Goal: Task Accomplishment & Management: Manage account settings

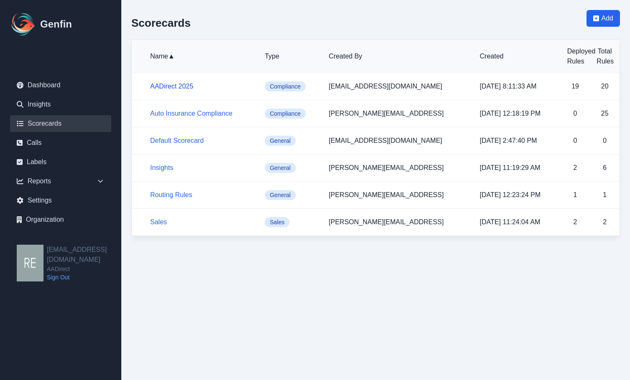
click at [174, 87] on link "AADirect 2025" at bounding box center [171, 86] width 43 height 7
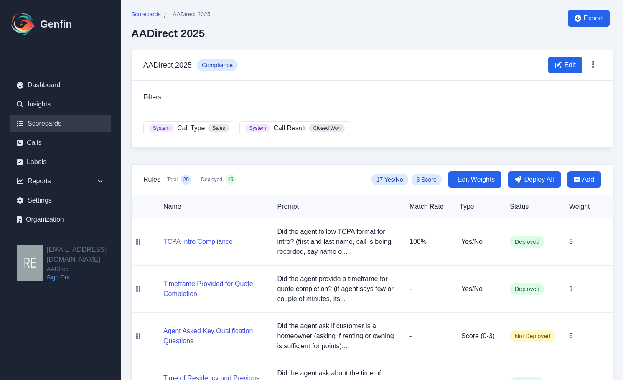
click at [53, 120] on link "Scorecards" at bounding box center [60, 123] width 101 height 17
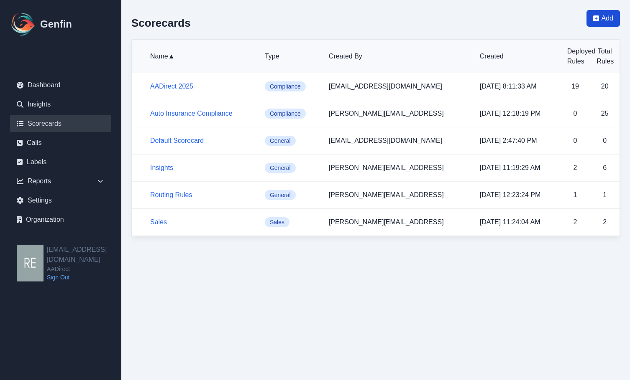
click at [609, 15] on span "Add" at bounding box center [607, 18] width 12 height 10
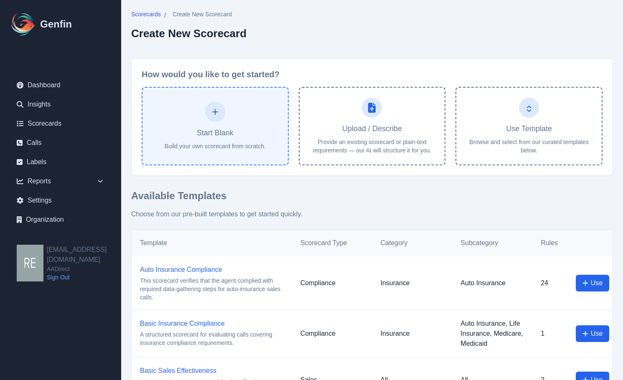
click at [236, 122] on button "Start Blank Build your own scorecard from scratch." at bounding box center [215, 126] width 147 height 79
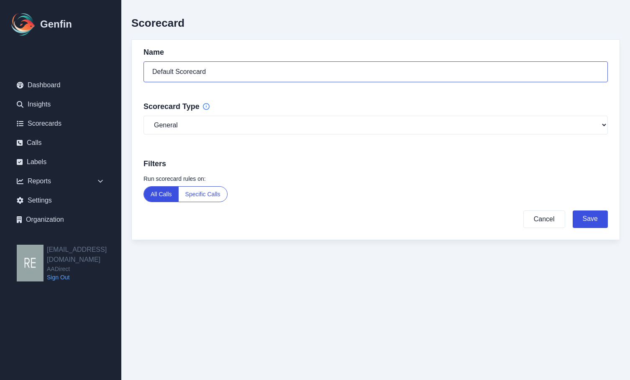
click at [270, 68] on input "Default Scorecard" at bounding box center [375, 71] width 464 height 21
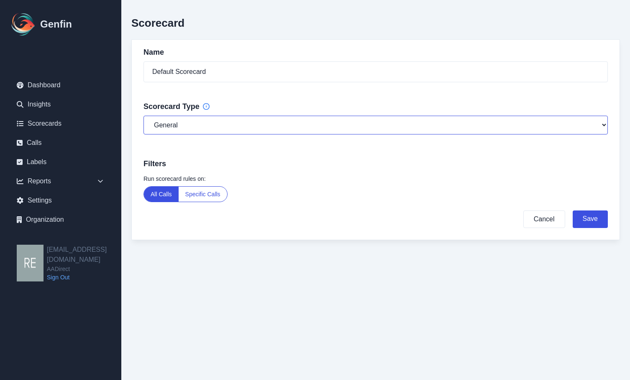
click at [265, 132] on select "General Compliance Sales" at bounding box center [375, 125] width 464 height 19
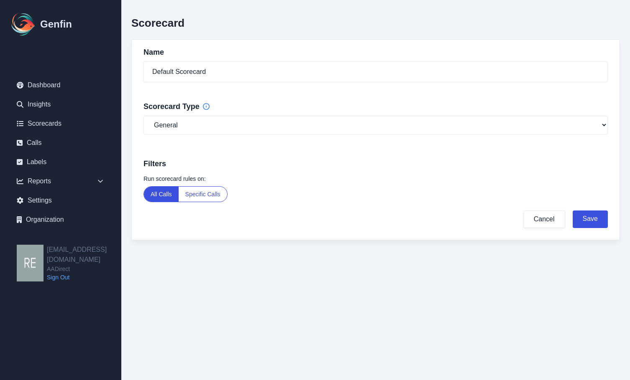
click at [542, 218] on button "Cancel" at bounding box center [544, 220] width 42 height 18
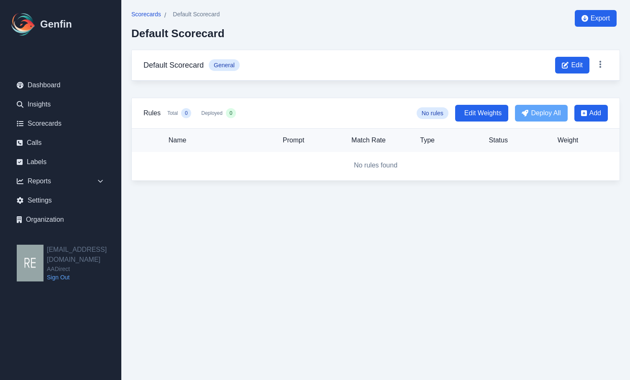
click at [153, 12] on span "Scorecards" at bounding box center [146, 14] width 30 height 8
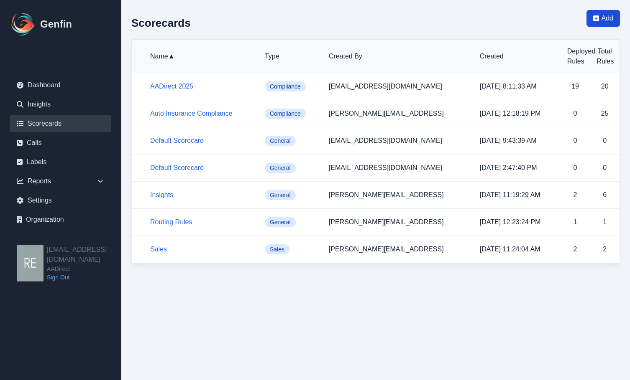
click at [602, 21] on span "Add" at bounding box center [607, 18] width 12 height 10
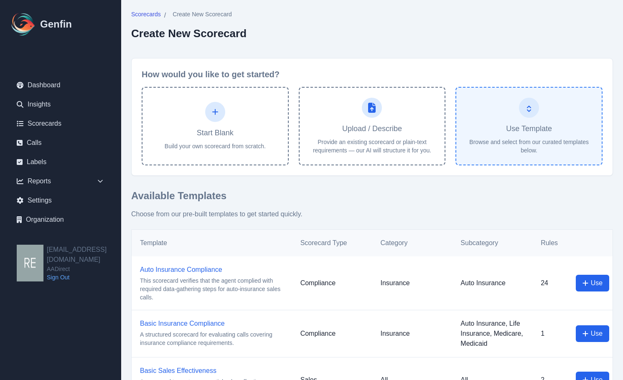
click at [543, 104] on button "Use Template Browse and select from our curated templates below." at bounding box center [529, 126] width 147 height 79
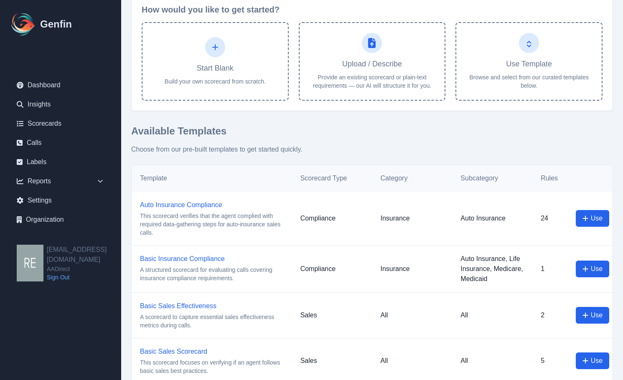
scroll to position [23, 0]
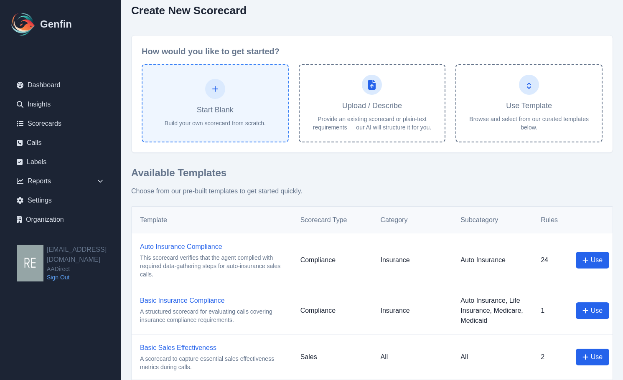
click at [234, 120] on p "Build your own scorecard from scratch." at bounding box center [215, 123] width 101 height 8
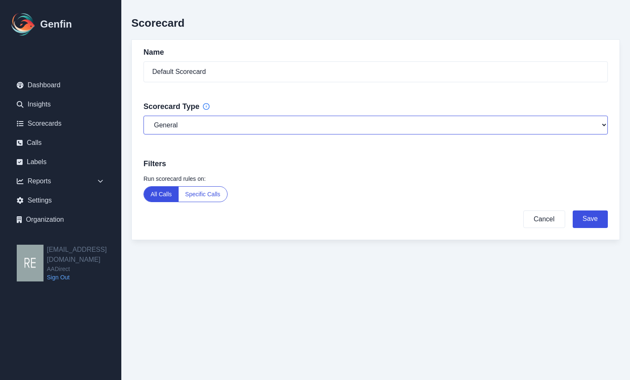
click at [229, 124] on select "General Compliance Sales" at bounding box center [375, 125] width 464 height 19
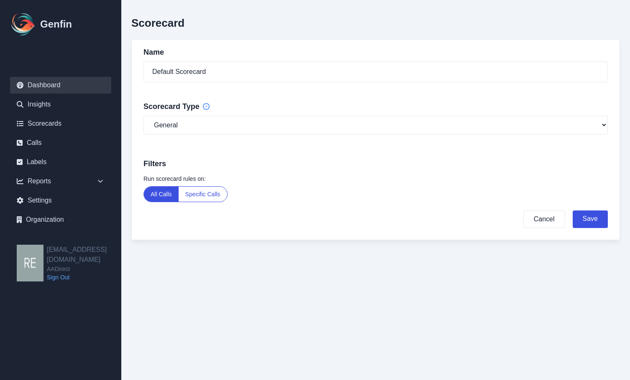
click at [27, 84] on link "Dashboard" at bounding box center [60, 85] width 101 height 17
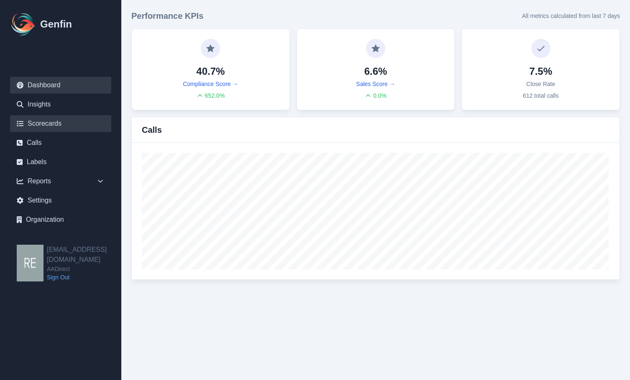
click at [59, 122] on link "Scorecards" at bounding box center [60, 123] width 101 height 17
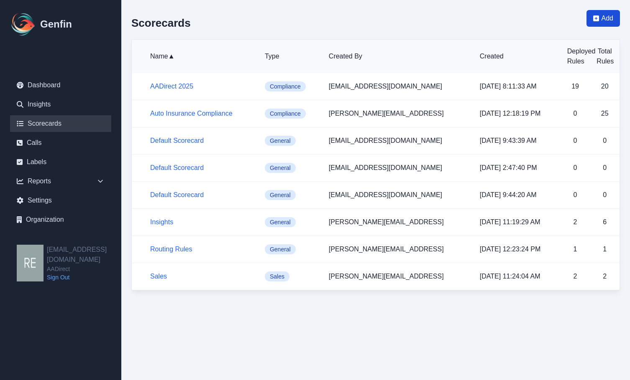
click at [612, 16] on span "Add" at bounding box center [607, 18] width 12 height 10
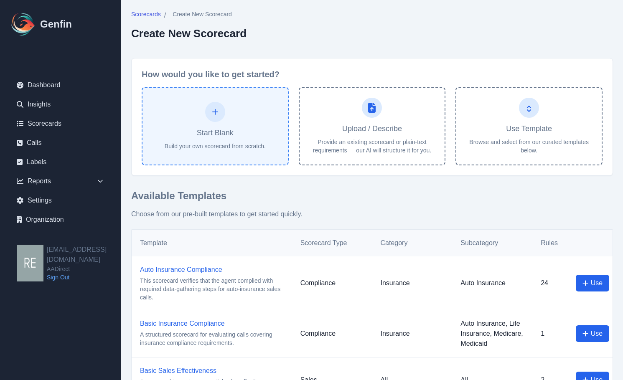
click at [197, 135] on h4 "Start Blank" at bounding box center [215, 133] width 37 height 12
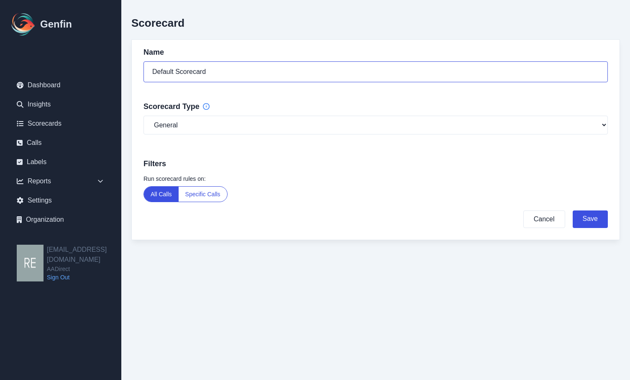
click at [268, 75] on input "Default Scorecard" at bounding box center [375, 71] width 464 height 21
click at [171, 71] on input "Default Scorecard" at bounding box center [375, 71] width 464 height 21
drag, startPoint x: 173, startPoint y: 74, endPoint x: 119, endPoint y: 75, distance: 53.5
click at [119, 75] on div "Genfin Dashboard Insights Scorecards Calls Labels Reports Sales Compliance Agen…" at bounding box center [315, 133] width 630 height 267
click at [243, 78] on input "Behavioral Scorecard" at bounding box center [375, 71] width 464 height 21
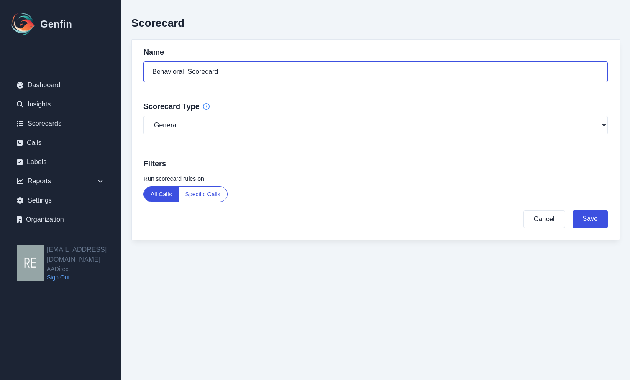
click at [185, 72] on input "Behavioral Scorecard" at bounding box center [375, 71] width 464 height 21
type input "Behavioral Scorecard"
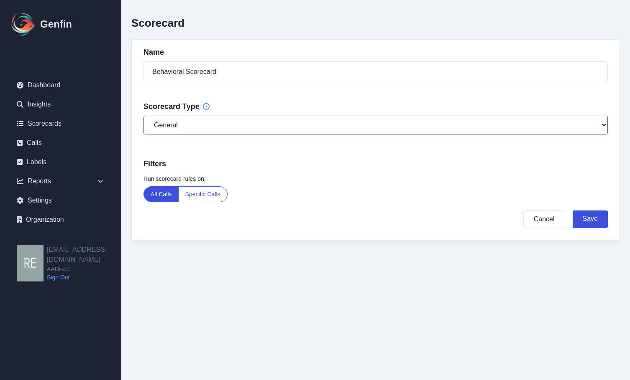
click at [202, 127] on select "General Compliance Sales" at bounding box center [375, 125] width 464 height 19
select select "compliance"
click at [143, 116] on select "General Compliance Sales" at bounding box center [375, 125] width 464 height 19
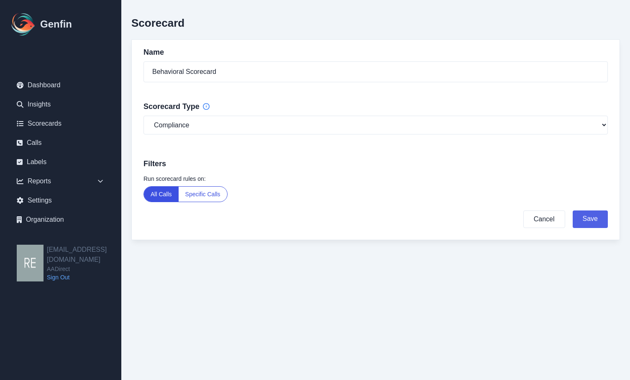
click at [592, 227] on button "Save" at bounding box center [589, 220] width 35 height 18
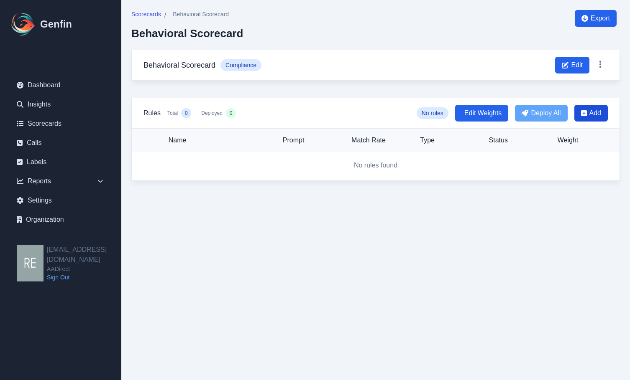
click at [595, 115] on span "Add" at bounding box center [595, 113] width 12 height 10
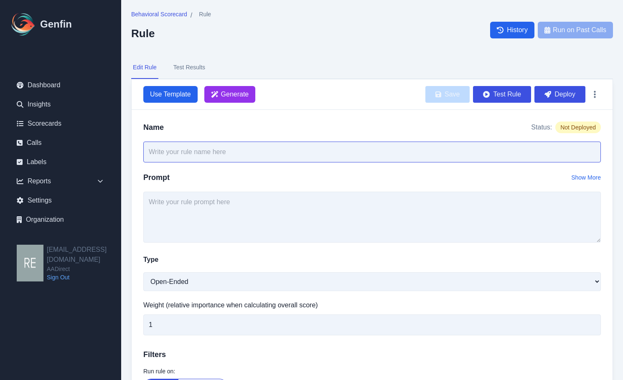
click at [337, 152] on input "text" at bounding box center [372, 152] width 458 height 21
paste input "Did the agent build rapport by using the customer’s name, showing empathy, and …"
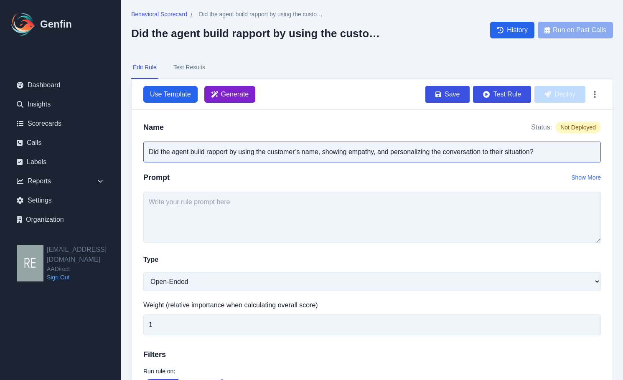
type input "Did the agent build rapport by using the customer’s name, showing empathy, and …"
click at [232, 93] on span "Generate" at bounding box center [235, 94] width 28 height 10
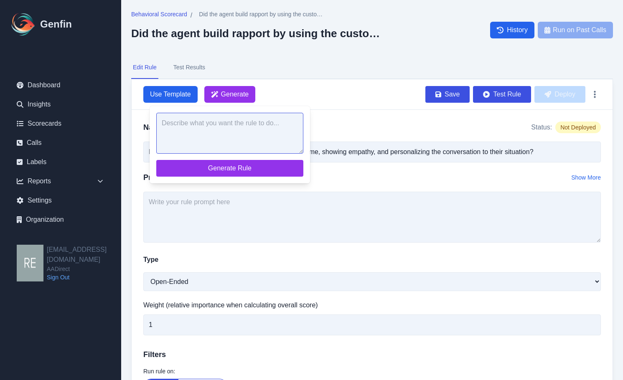
click at [248, 125] on textarea at bounding box center [229, 133] width 147 height 41
paste textarea "Did the agent build rapport by using the customer’s name, showing empathy, and …"
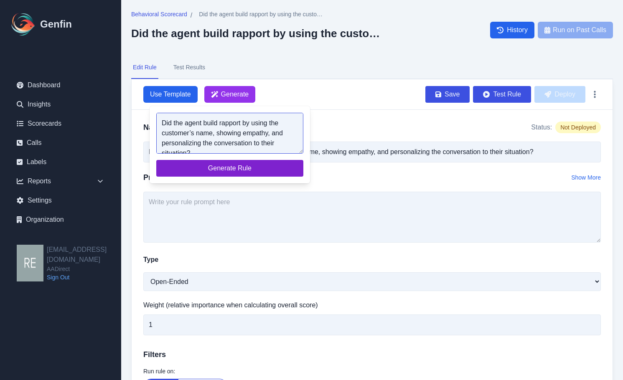
scroll to position [3, 0]
type textarea "Did the agent build rapport by using the customer’s name, showing empathy, and …"
click at [250, 165] on span "Generate Rule" at bounding box center [230, 168] width 134 height 10
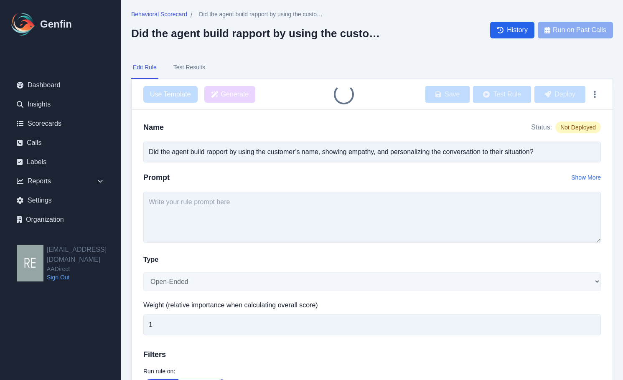
type input "Agent Built Rapport"
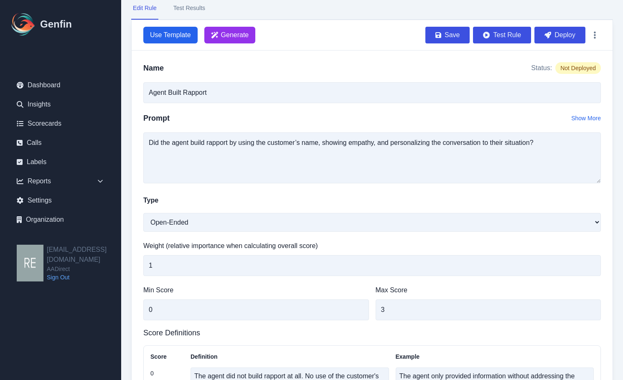
scroll to position [0, 0]
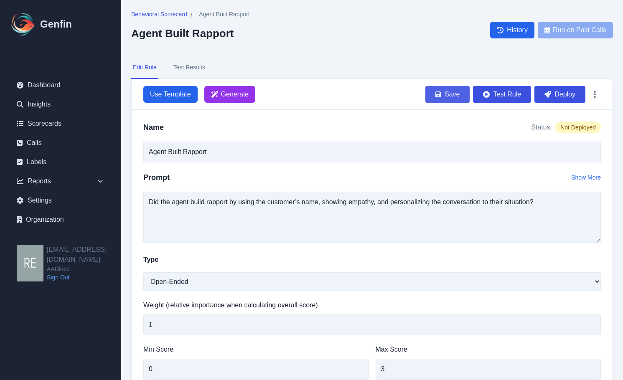
click at [439, 99] on button "Save" at bounding box center [448, 94] width 44 height 17
click at [142, 70] on button "Edit Rule" at bounding box center [144, 67] width 27 height 23
click at [173, 11] on span "Behavioral Scorecard" at bounding box center [159, 14] width 56 height 8
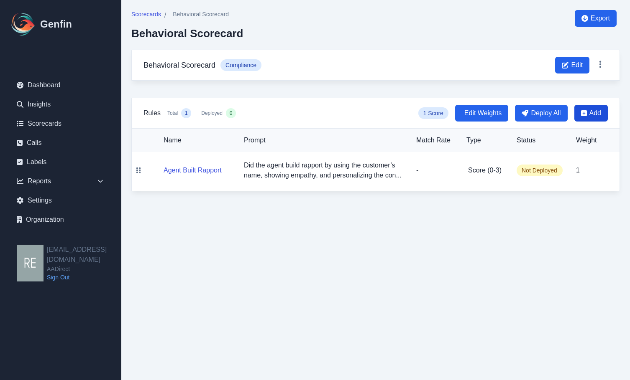
click at [587, 115] on span "Add" at bounding box center [590, 113] width 33 height 17
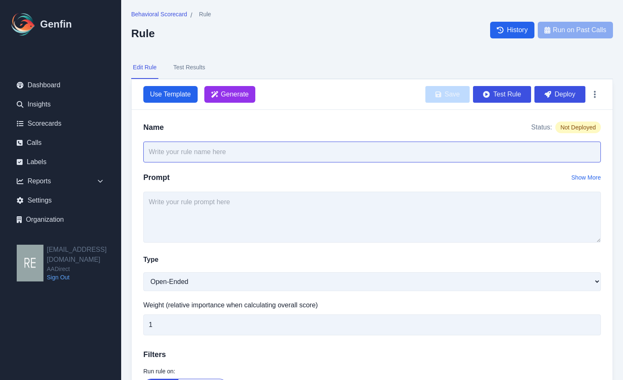
click at [294, 148] on input "text" at bounding box center [372, 152] width 458 height 21
click at [247, 90] on span "Generate" at bounding box center [235, 94] width 28 height 10
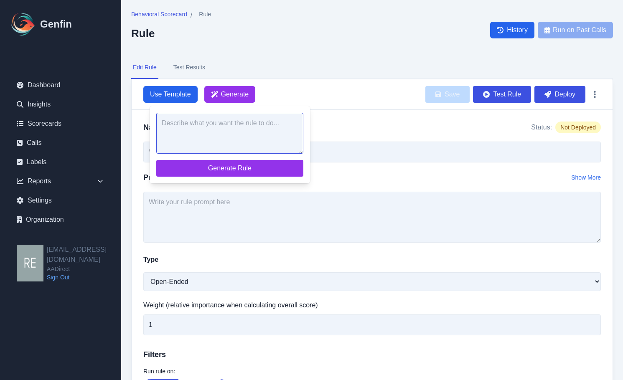
click at [249, 130] on textarea at bounding box center [229, 133] width 147 height 41
paste textarea "Did the agent ask probing questions to uncover the customer’s insurance needs (…"
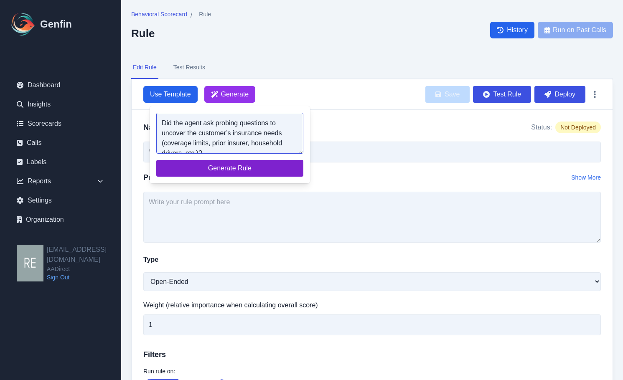
scroll to position [3, 0]
type textarea "Did the agent ask probing questions to uncover the customer’s insurance needs (…"
click at [251, 164] on span "Generate Rule" at bounding box center [230, 168] width 134 height 10
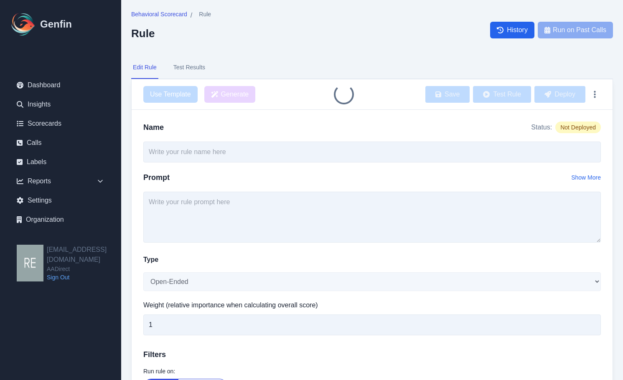
type input "Probing Questions for Insurance Needs"
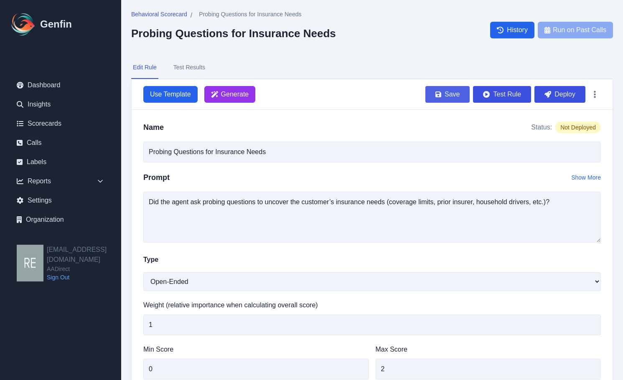
click at [454, 95] on button "Save" at bounding box center [448, 94] width 44 height 17
click at [174, 15] on span "Behavioral Scorecard" at bounding box center [159, 14] width 56 height 8
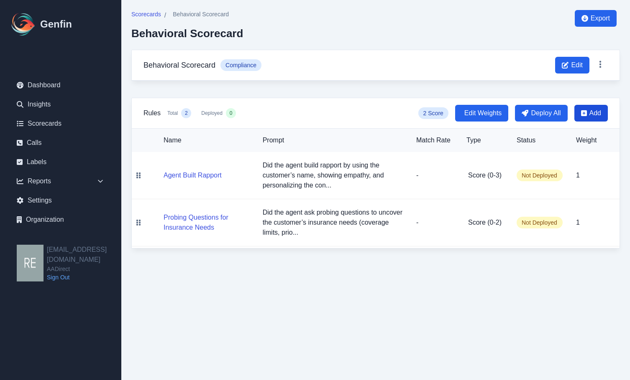
click at [599, 108] on span "Add" at bounding box center [590, 113] width 33 height 17
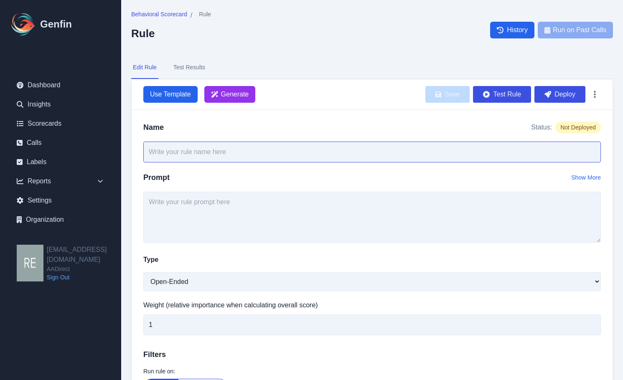
click at [258, 152] on input "text" at bounding box center [372, 152] width 458 height 21
click at [228, 94] on span "Generate" at bounding box center [235, 94] width 28 height 10
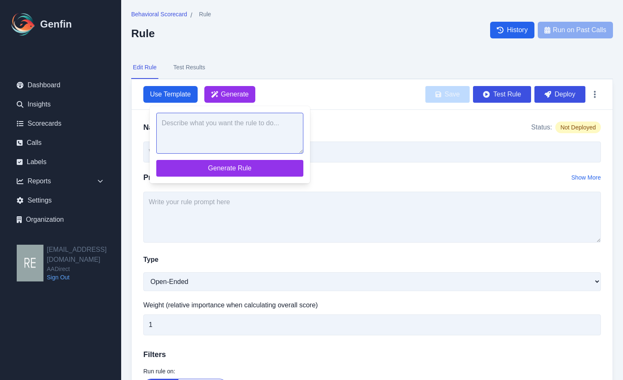
click at [275, 132] on textarea at bounding box center [229, 133] width 147 height 41
paste textarea "Did the agent clearly explain at least two coverage options (e.g., liability on…"
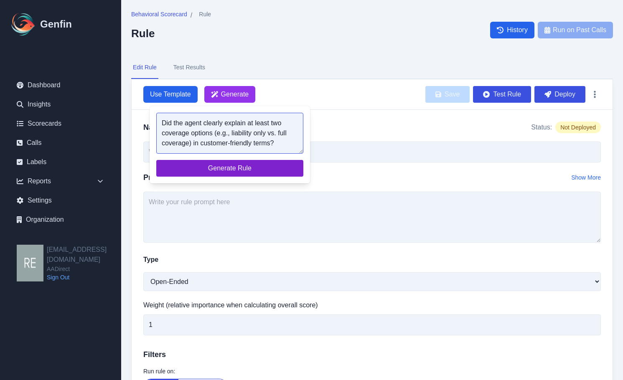
type textarea "Did the agent clearly explain at least two coverage options (e.g., liability on…"
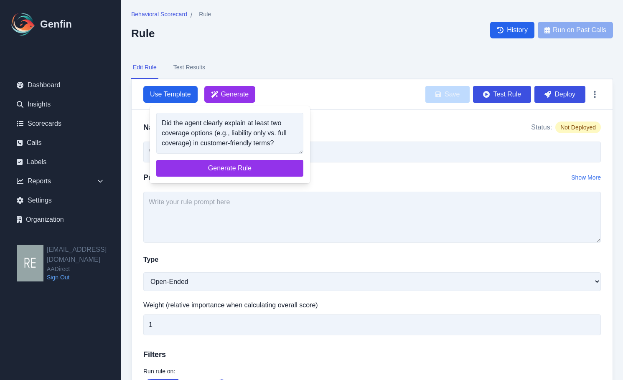
click at [257, 164] on span "Generate Rule" at bounding box center [230, 168] width 134 height 10
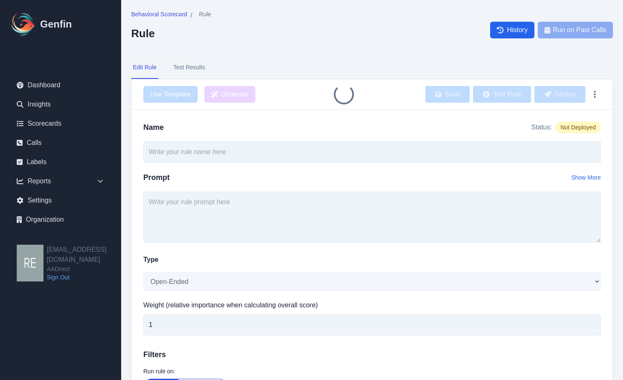
type input "Explanation of Coverage Options"
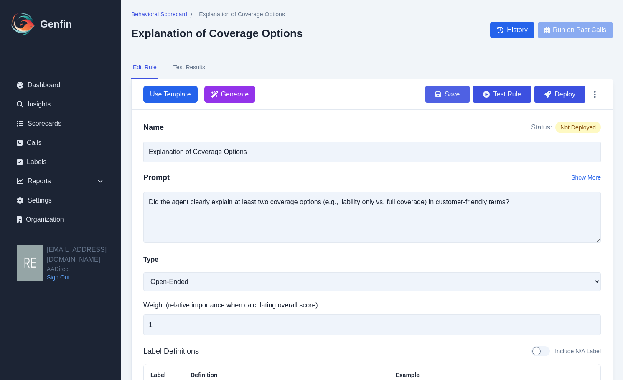
click at [437, 94] on icon "button" at bounding box center [439, 95] width 6 height 6
click at [177, 20] on link "Behavioral Scorecard" at bounding box center [159, 15] width 56 height 10
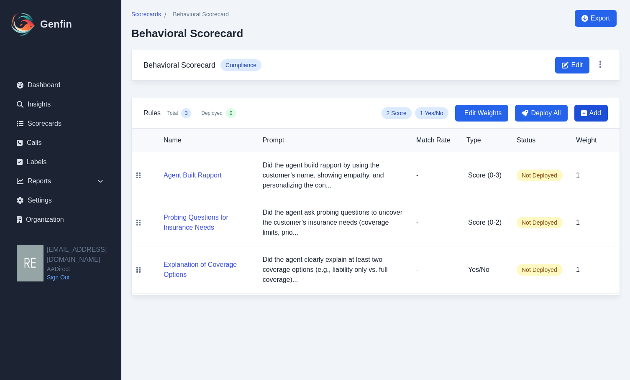
click at [594, 113] on span "Add" at bounding box center [595, 113] width 12 height 10
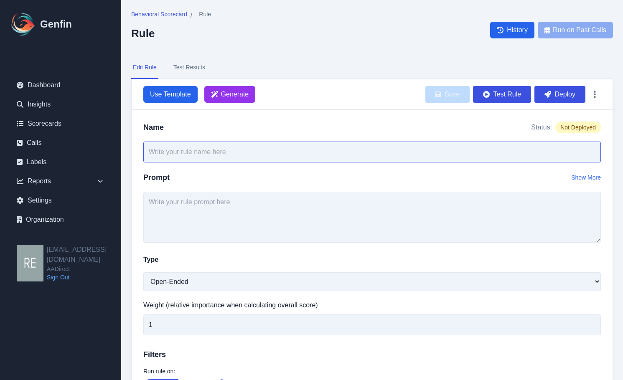
click at [322, 156] on input "text" at bounding box center [372, 152] width 458 height 21
paste input "Did the agent highlight benefits in simple language and identify any coverage g…"
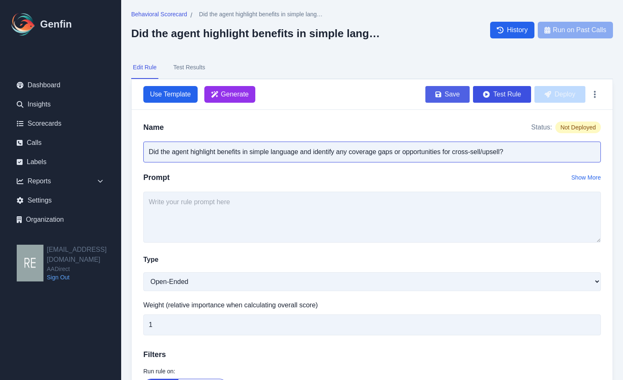
type input "Did the agent highlight benefits in simple language and identify any coverage g…"
click at [452, 94] on button "Save" at bounding box center [448, 94] width 44 height 17
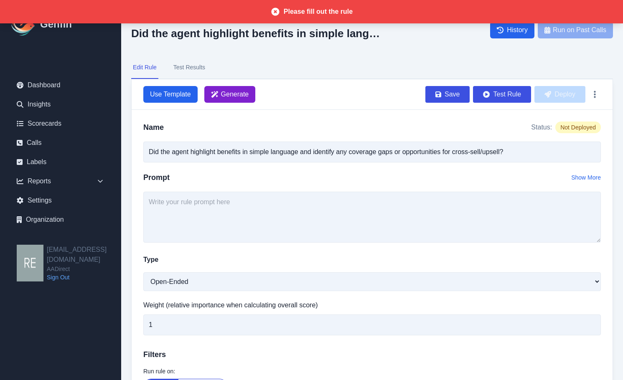
click at [248, 93] on span "Generate" at bounding box center [235, 94] width 28 height 10
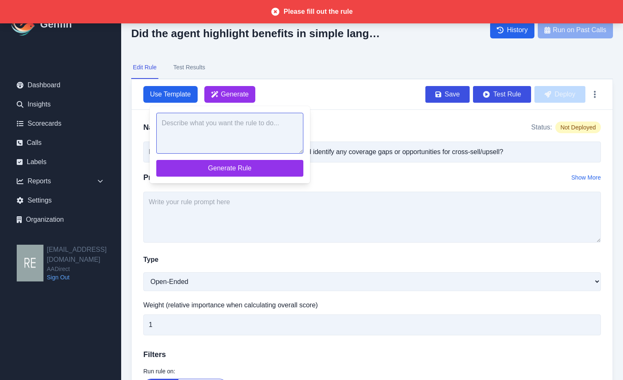
click at [264, 137] on textarea at bounding box center [229, 133] width 147 height 41
paste textarea "Did the agent highlight benefits in simple language and identify any coverage g…"
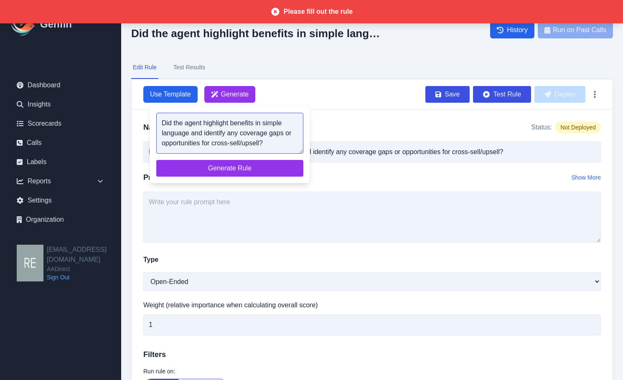
type textarea "Did the agent highlight benefits in simple language and identify any coverage g…"
click at [270, 160] on div "Did the agent highlight benefits in simple language and identify any coverage g…" at bounding box center [230, 144] width 161 height 77
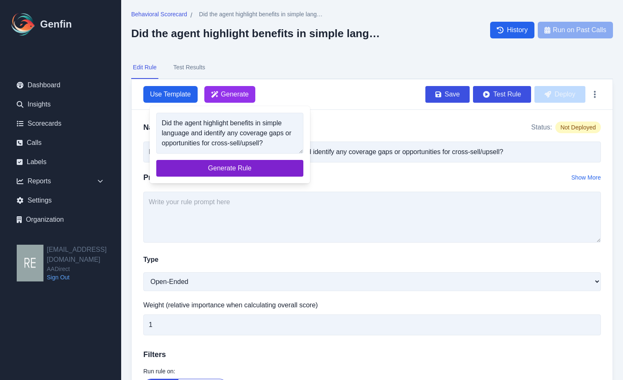
click at [280, 168] on span "Generate Rule" at bounding box center [230, 168] width 134 height 10
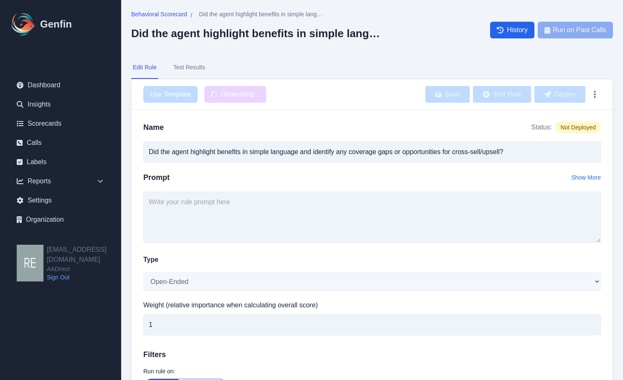
type input "Agent Highlighted Benefits and Identified Coverage Gaps or Cross-sell/Upsell Op…"
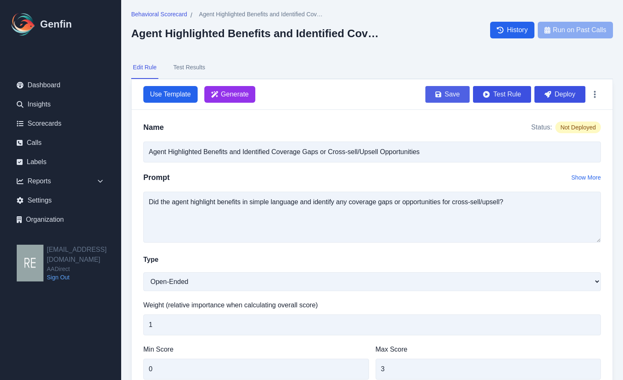
click at [468, 95] on button "Save" at bounding box center [448, 94] width 44 height 17
click at [181, 9] on div "Behavioral Scorecard / Agent Highlighted Benefits and Identified Coverage Gaps …" at bounding box center [372, 360] width 502 height 721
click at [181, 15] on span "Behavioral Scorecard" at bounding box center [159, 14] width 56 height 8
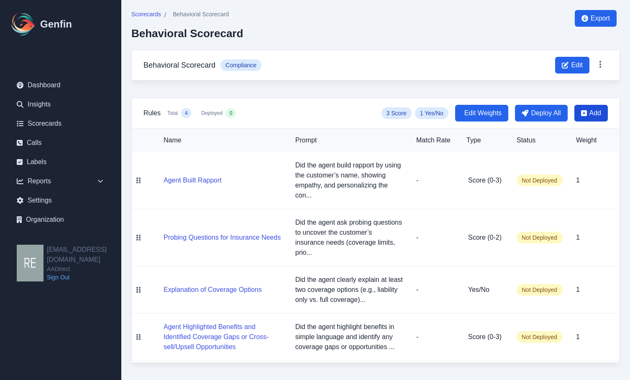
drag, startPoint x: 597, startPoint y: 112, endPoint x: 600, endPoint y: 116, distance: 5.4
click at [597, 112] on span "Add" at bounding box center [595, 113] width 12 height 10
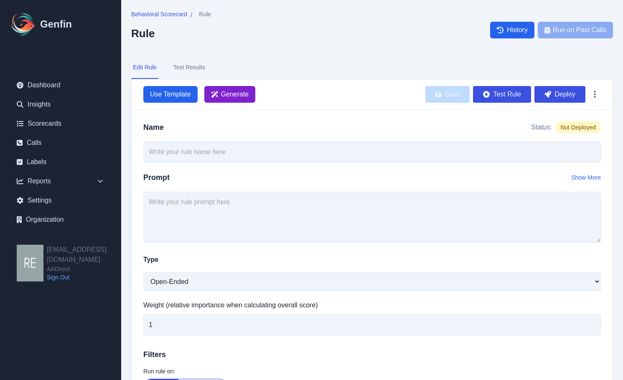
click at [232, 92] on span "Generate" at bounding box center [235, 94] width 28 height 10
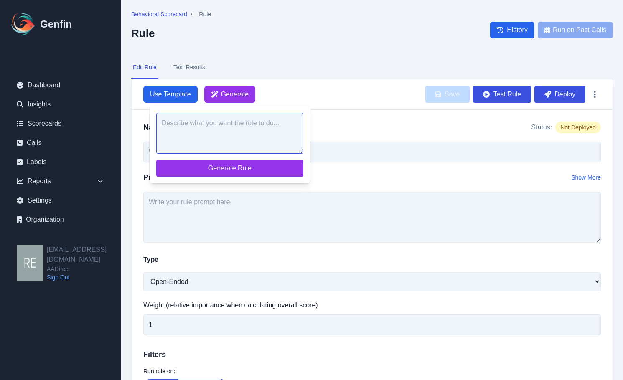
click at [234, 130] on textarea at bounding box center [229, 133] width 147 height 41
paste textarea "Did the agent confirm the customer’s main concern (price, coverage, convenience…"
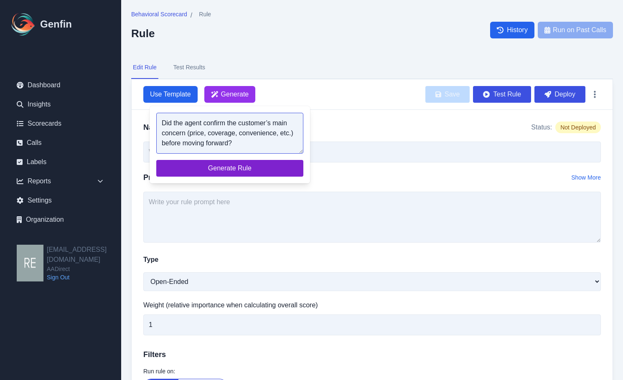
type textarea "Did the agent confirm the customer’s main concern (price, coverage, convenience…"
click at [251, 164] on span "Generate Rule" at bounding box center [230, 168] width 134 height 10
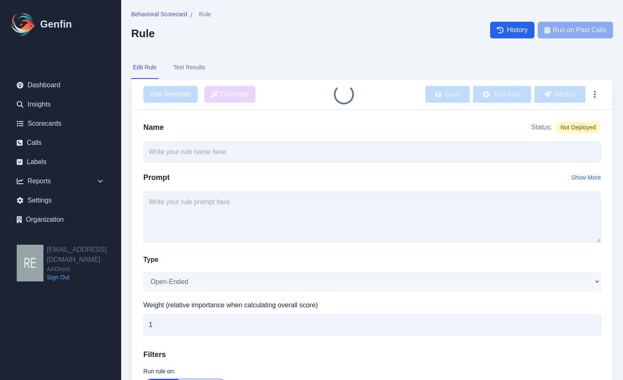
type input "Agent Confirmed Customer's Main Concern"
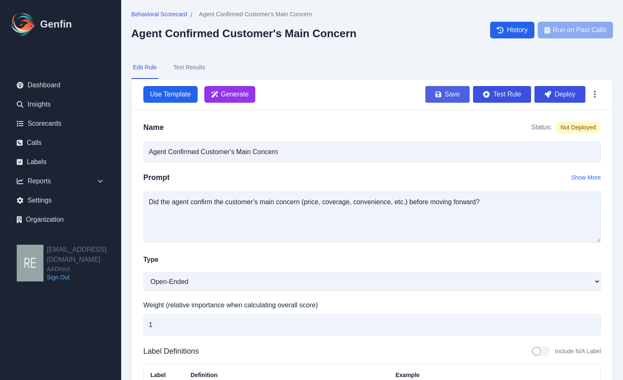
click at [450, 93] on button "Save" at bounding box center [448, 94] width 44 height 17
click at [161, 15] on span "Behavioral Scorecard" at bounding box center [159, 14] width 56 height 8
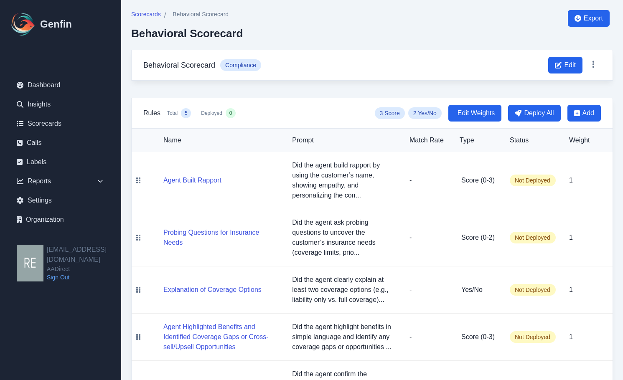
scroll to position [50, 0]
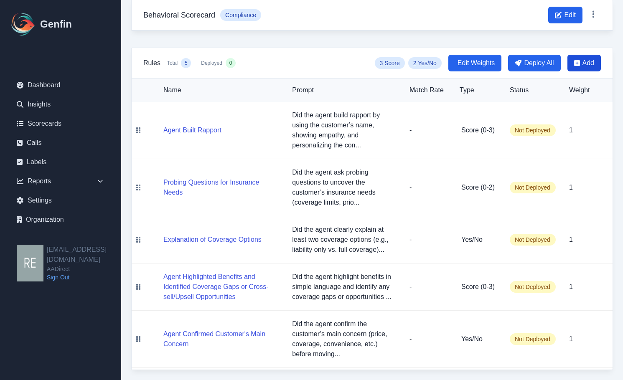
click at [574, 66] on icon at bounding box center [577, 63] width 6 height 6
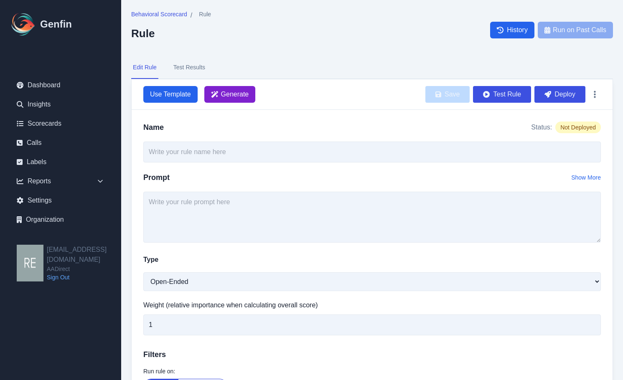
click at [237, 71] on nav "Edit Rule Test Results" at bounding box center [372, 67] width 482 height 23
click at [250, 94] on span "Generate" at bounding box center [229, 94] width 51 height 17
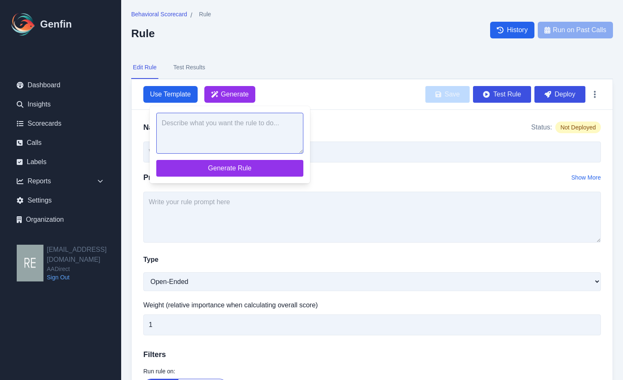
click at [276, 130] on textarea at bounding box center [229, 133] width 147 height 41
paste textarea "Did the agent create urgency and confidently ask for the sale (e.g., “Let’s get…"
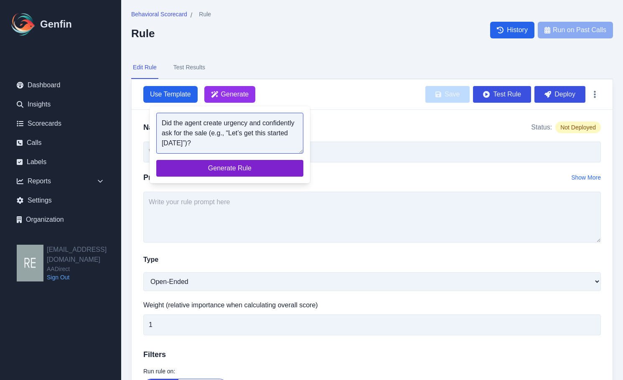
type textarea "Did the agent create urgency and confidently ask for the sale (e.g., “Let’s get…"
click at [255, 166] on span "Generate Rule" at bounding box center [230, 168] width 134 height 10
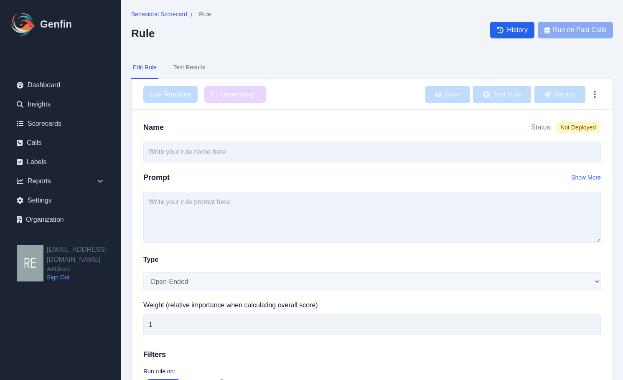
type input "Agent Created Urgency and Asked for the Sale"
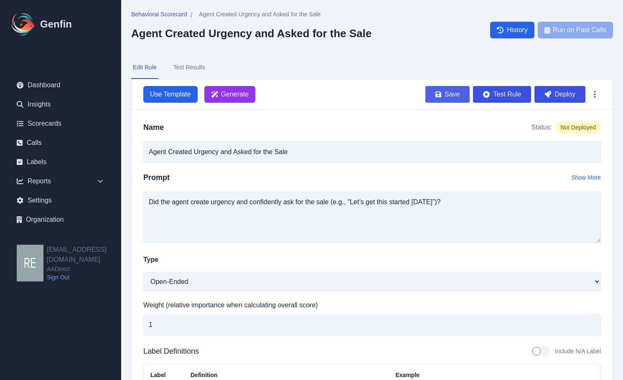
click at [441, 93] on icon "button" at bounding box center [439, 94] width 6 height 7
click at [171, 15] on span "Behavioral Scorecard" at bounding box center [159, 14] width 56 height 8
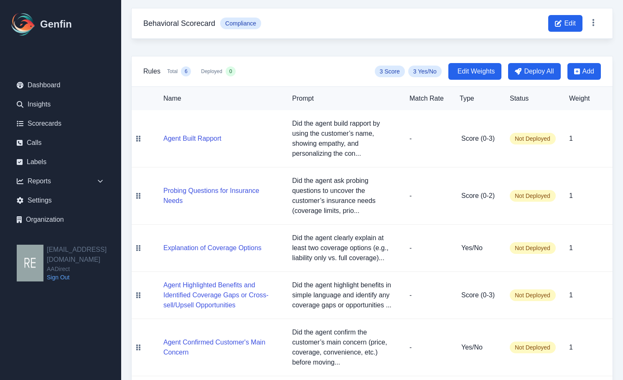
scroll to position [97, 0]
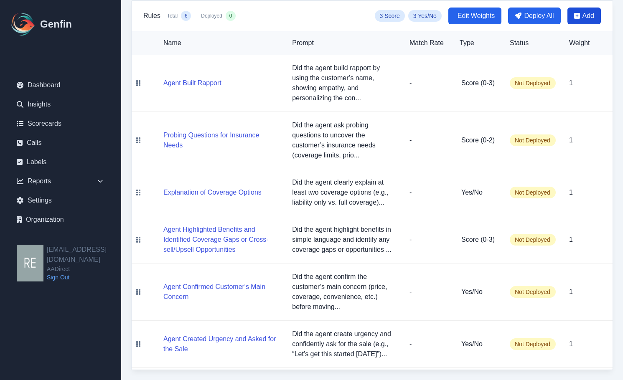
click at [577, 16] on icon at bounding box center [577, 16] width 6 height 7
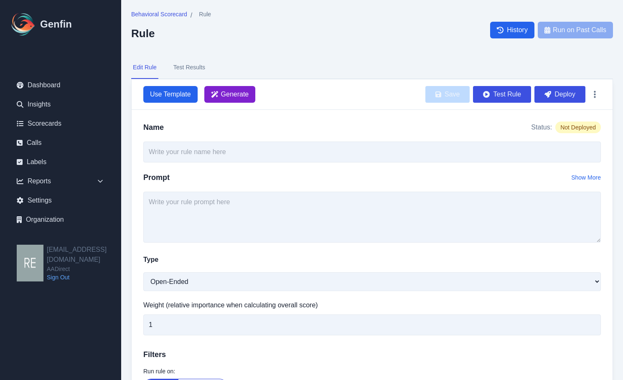
click at [224, 95] on span "Generate" at bounding box center [235, 94] width 28 height 10
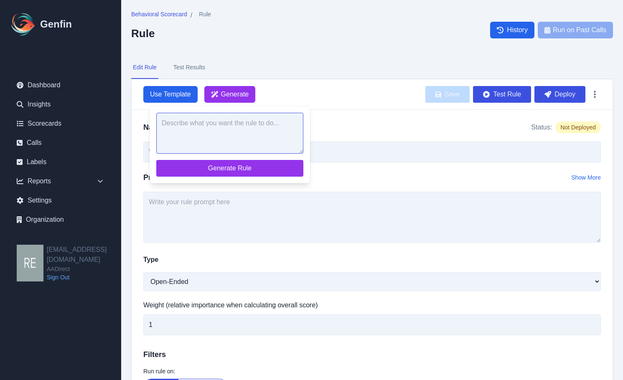
click at [257, 143] on textarea at bounding box center [229, 133] width 147 height 41
paste textarea "Did the agent offer at least one alternative (different carrier, adjusted cover…"
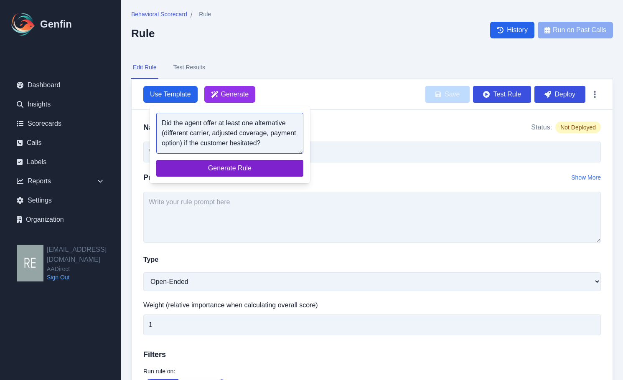
type textarea "Did the agent offer at least one alternative (different carrier, adjusted cover…"
click at [251, 167] on span "Generate Rule" at bounding box center [230, 168] width 134 height 10
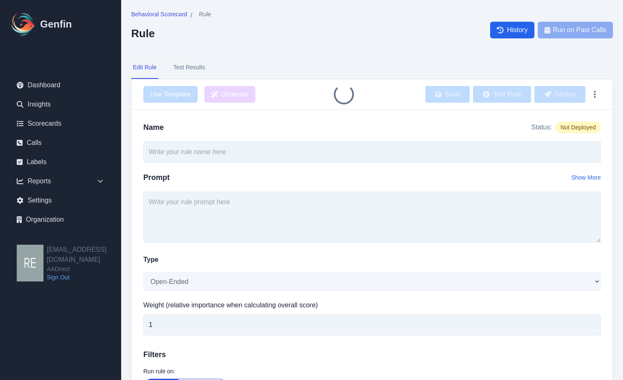
type input "Agent Offered Alternatives on Customer Hesitation"
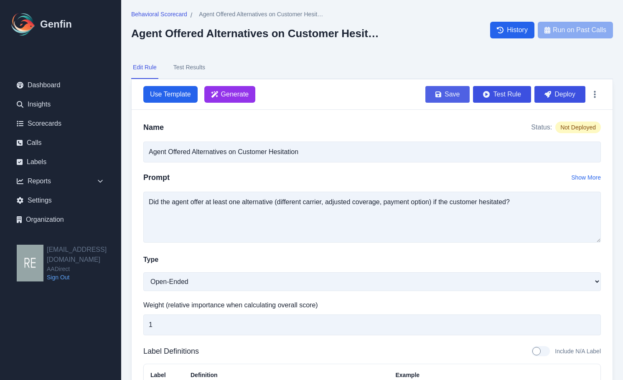
click at [459, 94] on button "Save" at bounding box center [448, 94] width 44 height 17
click at [171, 14] on span "Behavioral Scorecard" at bounding box center [159, 14] width 56 height 8
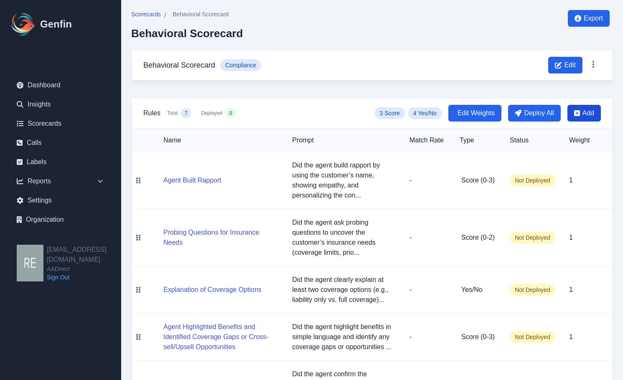
click at [589, 113] on span "Add" at bounding box center [589, 113] width 12 height 10
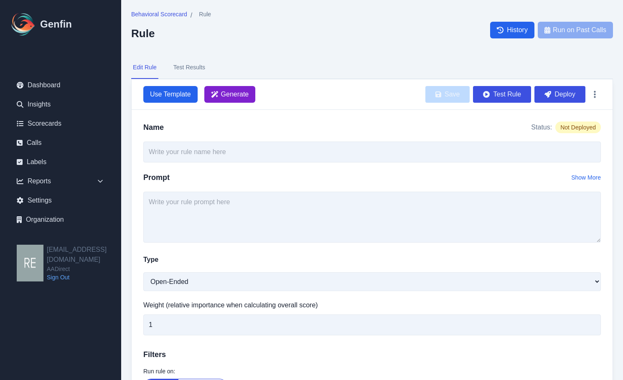
click at [239, 96] on span "Generate" at bounding box center [235, 94] width 28 height 10
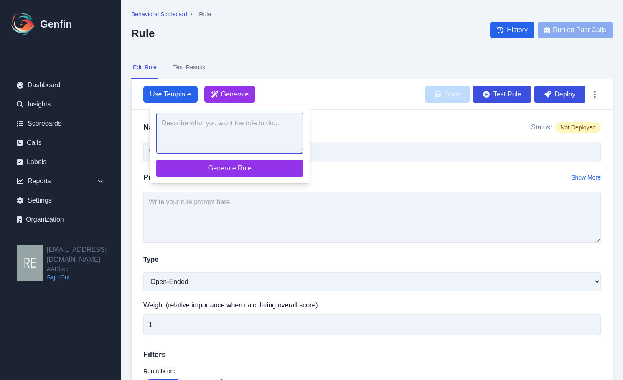
click at [275, 136] on textarea at bounding box center [229, 133] width 147 height 41
paste textarea "Did the agent offer payment options and make the process easy for the customer …"
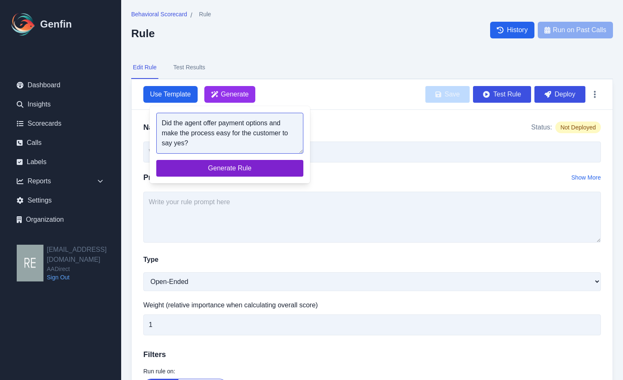
type textarea "Did the agent offer payment options and make the process easy for the customer …"
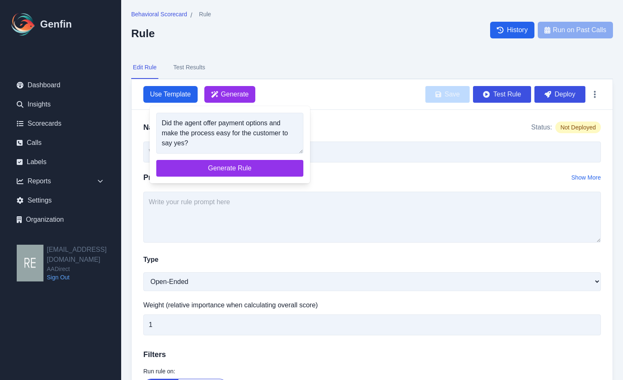
click at [264, 169] on span "Generate Rule" at bounding box center [230, 168] width 134 height 10
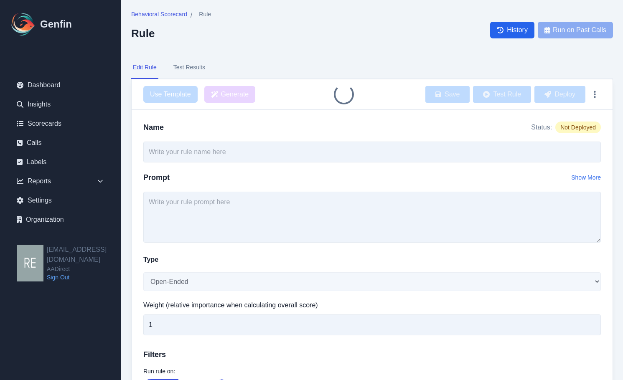
type input "Payment Options Offered and Process Ease"
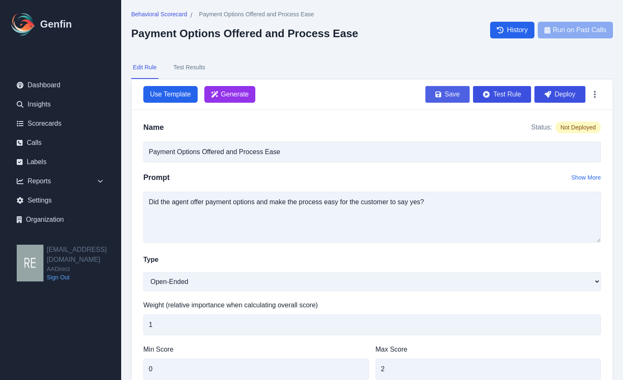
click at [446, 99] on button "Save" at bounding box center [448, 94] width 44 height 17
click at [170, 14] on span "Behavioral Scorecard" at bounding box center [159, 14] width 56 height 8
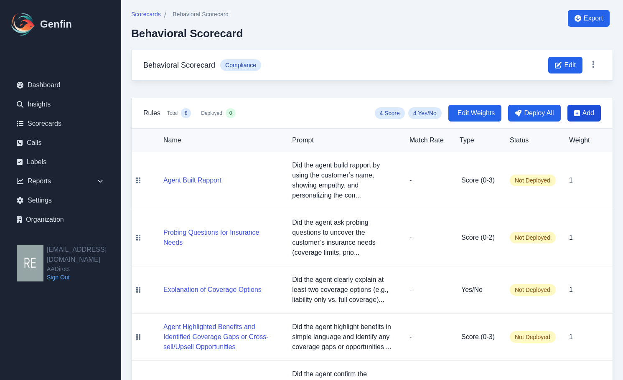
click at [593, 110] on span "Add" at bounding box center [589, 113] width 12 height 10
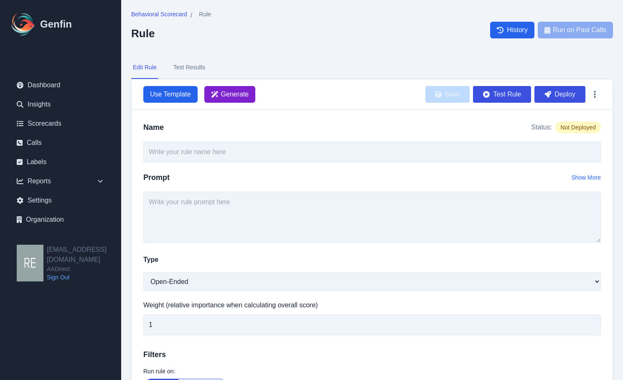
click at [231, 92] on span "Generate" at bounding box center [235, 94] width 28 height 10
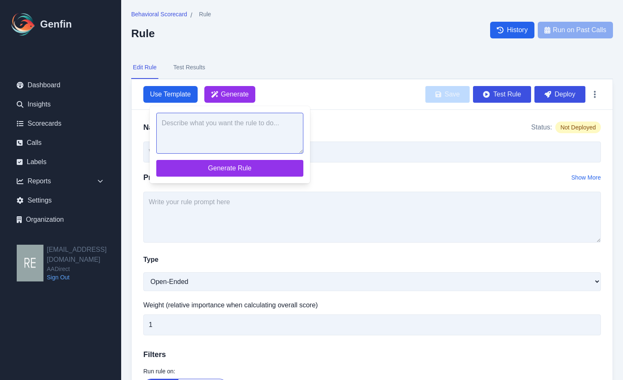
click at [262, 128] on textarea at bounding box center [229, 133] width 147 height 41
paste textarea "Did the agent handle objections professionally with clear and confident rebutta…"
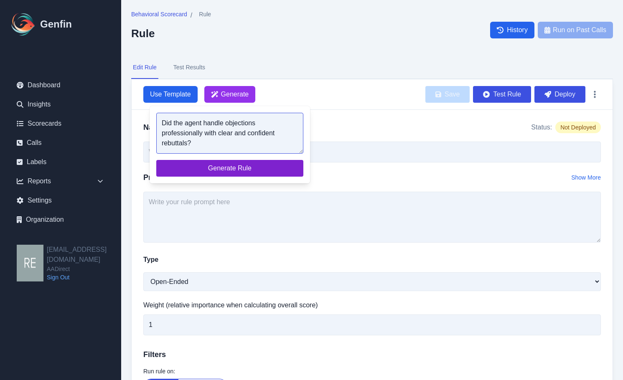
type textarea "Did the agent handle objections professionally with clear and confident rebutta…"
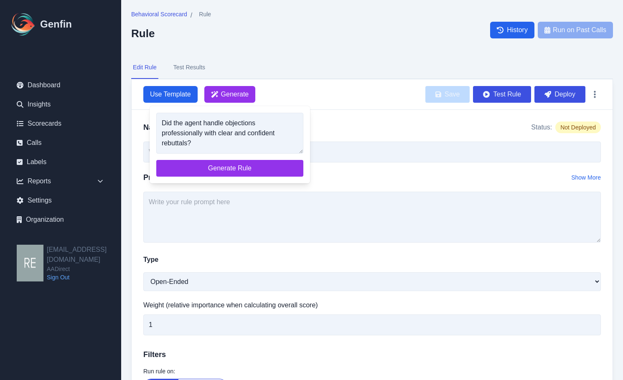
click at [258, 168] on span "Generate Rule" at bounding box center [230, 168] width 134 height 10
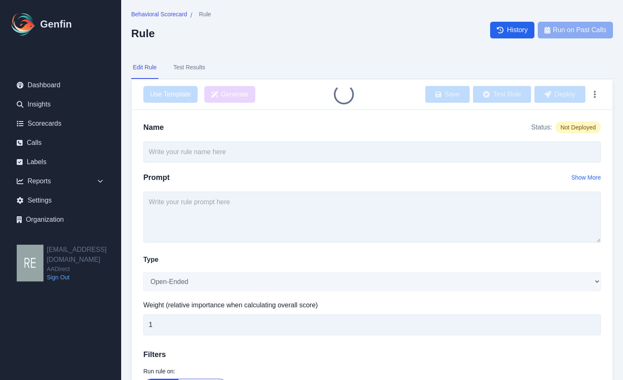
type input "Objection Handling Professionalism"
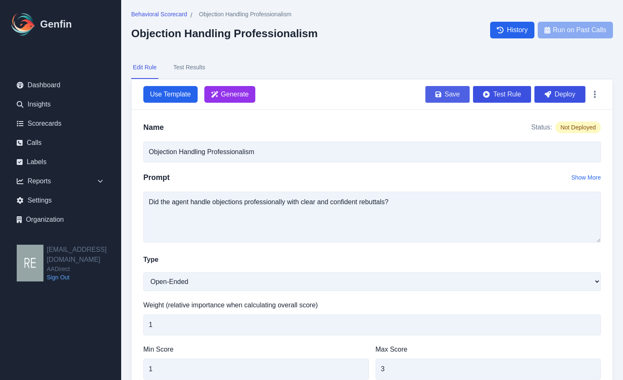
click at [452, 95] on button "Save" at bounding box center [448, 94] width 44 height 17
click at [160, 15] on span "Behavioral Scorecard" at bounding box center [159, 14] width 56 height 8
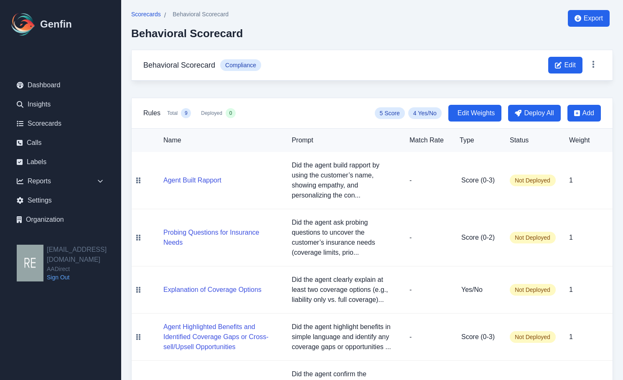
click at [152, 12] on span "Scorecards" at bounding box center [146, 14] width 30 height 8
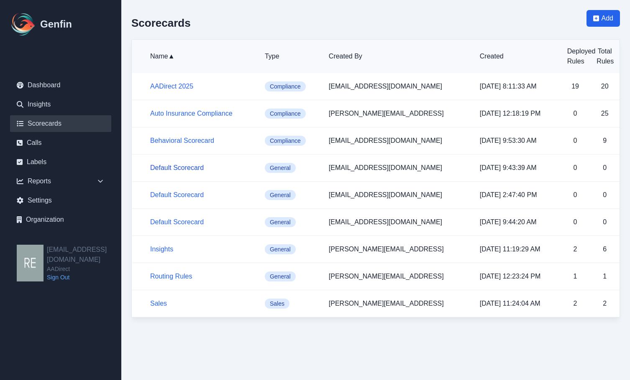
click at [191, 169] on link "Default Scorecard" at bounding box center [177, 167] width 54 height 7
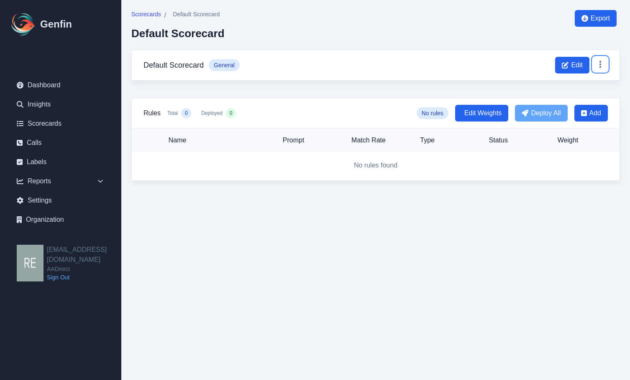
click at [605, 64] on button at bounding box center [599, 64] width 15 height 15
click at [553, 93] on button "Delete" at bounding box center [574, 99] width 67 height 15
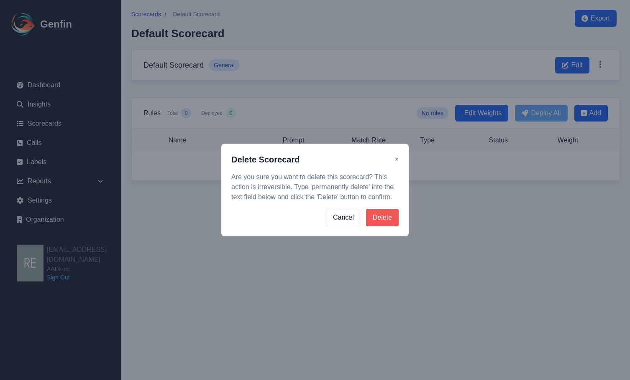
click at [384, 215] on button "Delete" at bounding box center [382, 218] width 33 height 18
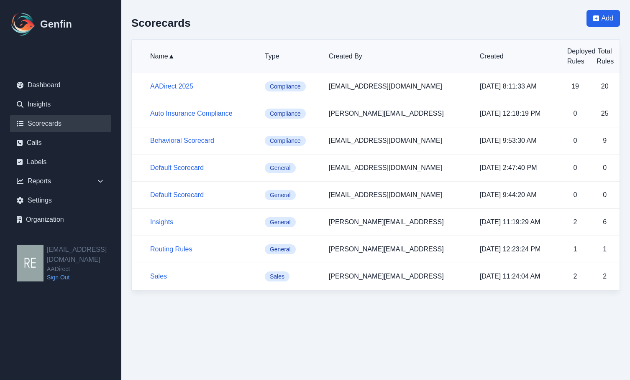
click at [187, 190] on h5 "Default Scorecard" at bounding box center [200, 195] width 101 height 10
click at [187, 194] on link "Default Scorecard" at bounding box center [177, 194] width 54 height 7
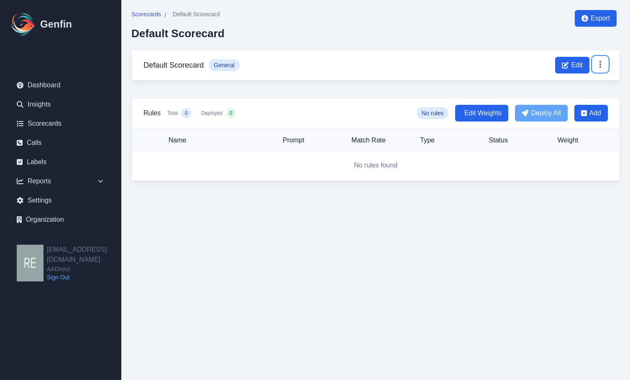
click at [599, 69] on button at bounding box center [599, 64] width 15 height 15
click at [578, 100] on button "Delete" at bounding box center [574, 99] width 67 height 15
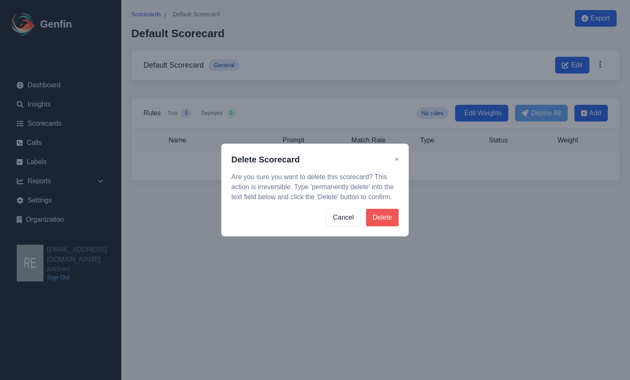
click at [382, 215] on button "Delete" at bounding box center [382, 218] width 33 height 18
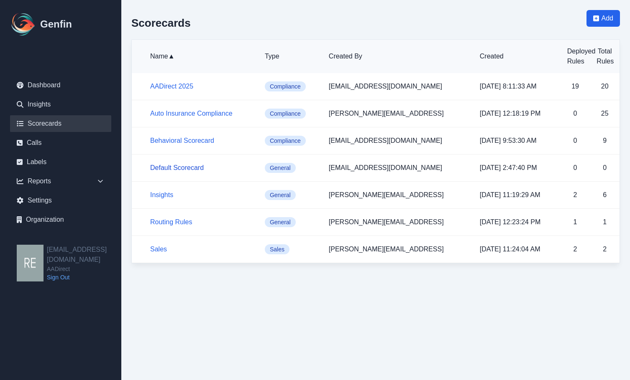
click at [202, 165] on link "Default Scorecard" at bounding box center [177, 167] width 54 height 7
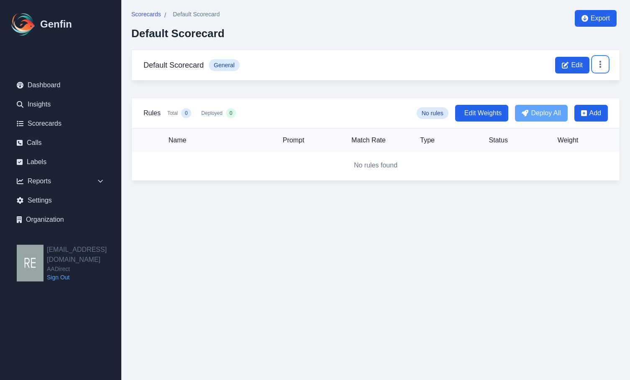
click at [597, 65] on icon at bounding box center [600, 64] width 8 height 8
click at [562, 101] on button "Delete" at bounding box center [574, 99] width 67 height 15
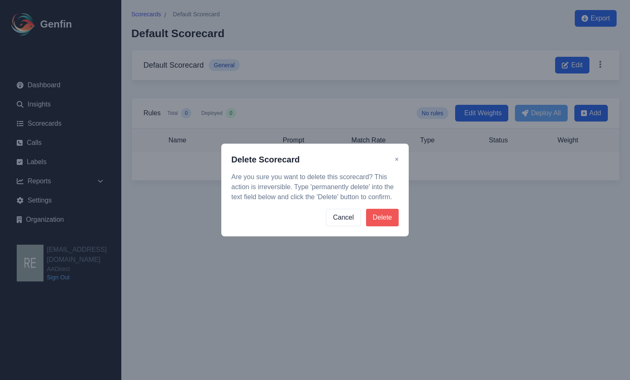
drag, startPoint x: 379, startPoint y: 216, endPoint x: 392, endPoint y: 215, distance: 13.0
click at [380, 216] on button "Delete" at bounding box center [382, 218] width 33 height 18
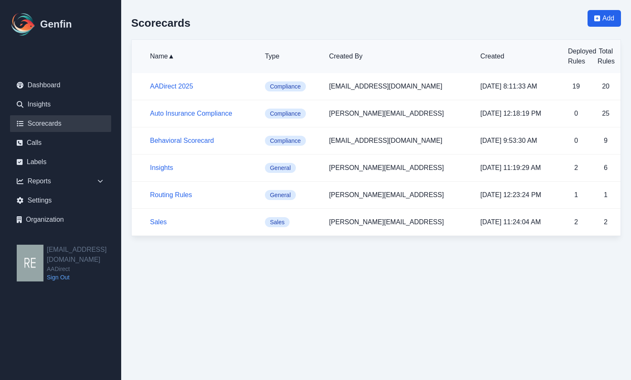
click at [328, 247] on html "Genfin Dashboard Insights Scorecards Calls Labels Reports Sales Compliance Agen…" at bounding box center [315, 123] width 631 height 247
click at [51, 144] on link "Calls" at bounding box center [60, 143] width 101 height 17
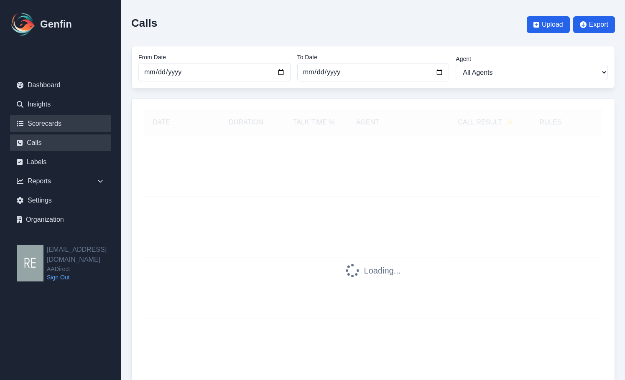
click at [59, 119] on link "Scorecards" at bounding box center [60, 123] width 101 height 17
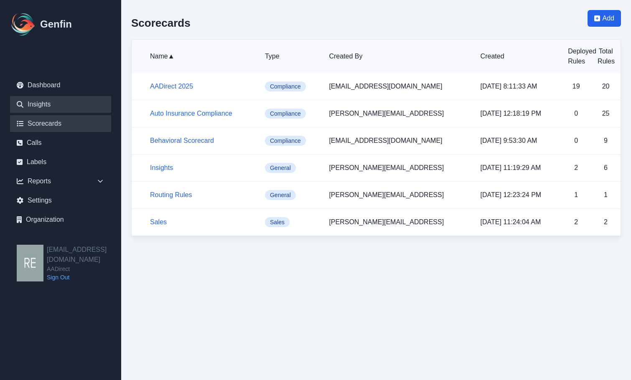
click at [54, 104] on link "Insights" at bounding box center [60, 104] width 101 height 17
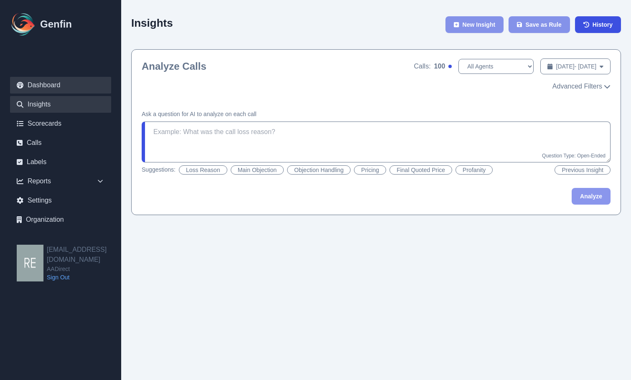
click at [47, 82] on link "Dashboard" at bounding box center [60, 85] width 101 height 17
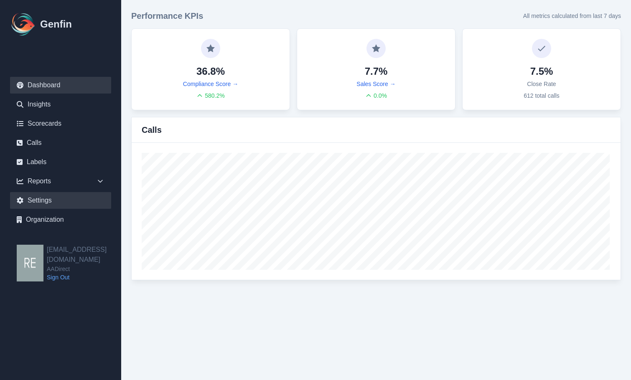
click at [41, 199] on link "Settings" at bounding box center [60, 200] width 101 height 17
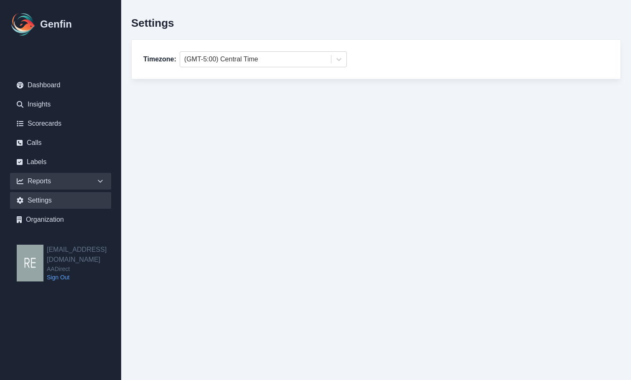
click at [40, 181] on div "Reports" at bounding box center [60, 181] width 101 height 17
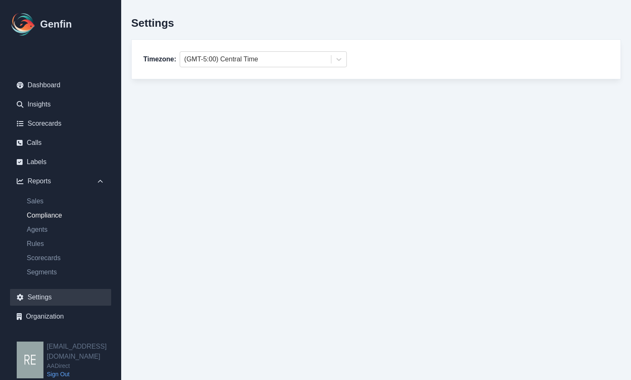
click at [43, 216] on link "Compliance" at bounding box center [65, 216] width 91 height 10
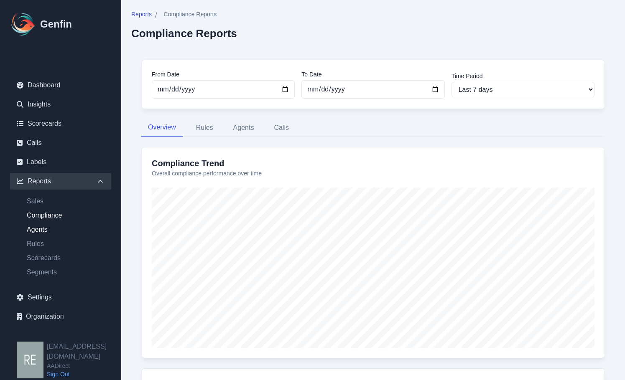
click at [42, 227] on link "Agents" at bounding box center [65, 230] width 91 height 10
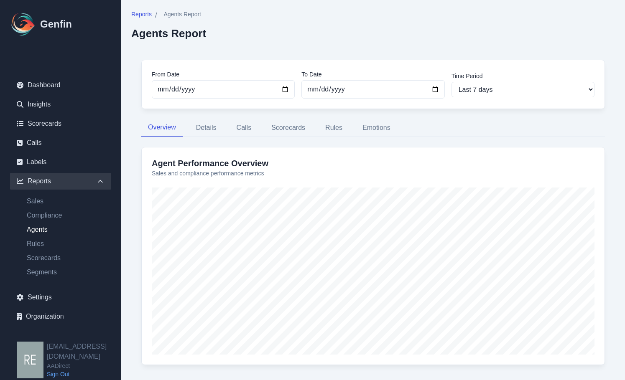
scroll to position [15, 0]
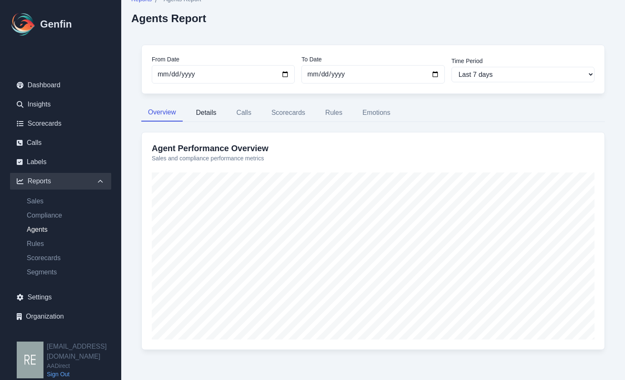
drag, startPoint x: 238, startPoint y: 169, endPoint x: 214, endPoint y: 111, distance: 62.8
click at [214, 111] on button "Details" at bounding box center [206, 113] width 34 height 18
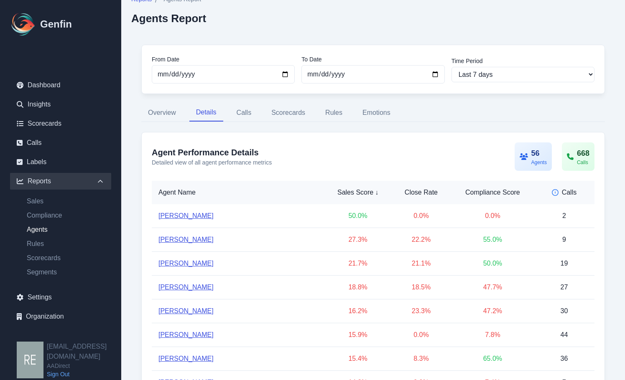
drag, startPoint x: 191, startPoint y: 216, endPoint x: 360, endPoint y: 226, distance: 169.6
click at [355, 225] on td "50.0 %" at bounding box center [358, 216] width 66 height 24
click at [536, 153] on div "56" at bounding box center [538, 154] width 15 height 12
click at [249, 115] on button "Calls" at bounding box center [244, 113] width 28 height 18
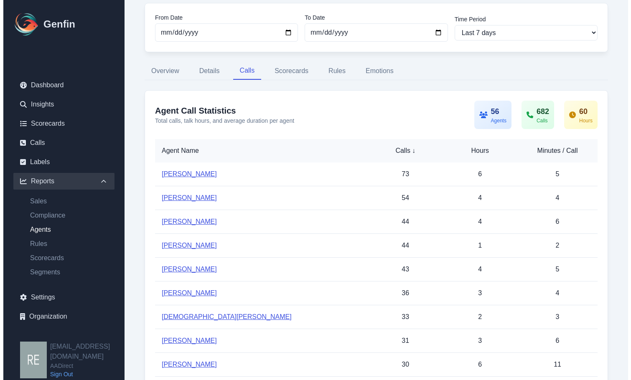
scroll to position [0, 0]
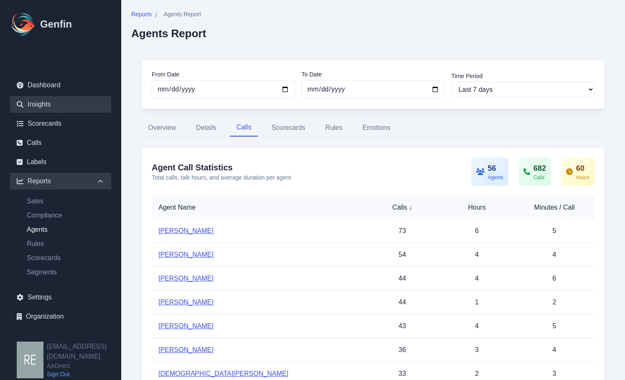
click at [35, 110] on link "Insights" at bounding box center [60, 104] width 101 height 17
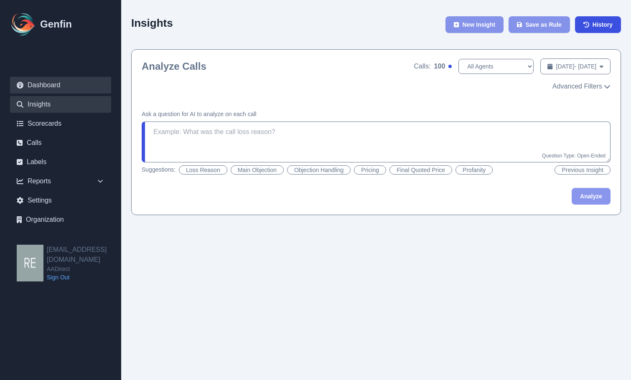
click at [41, 88] on link "Dashboard" at bounding box center [60, 85] width 101 height 17
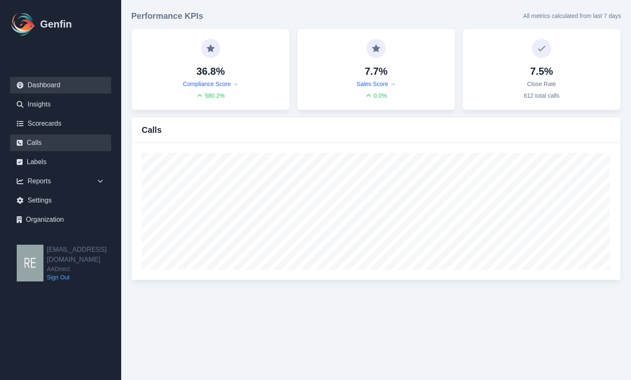
click at [44, 140] on link "Calls" at bounding box center [60, 143] width 101 height 17
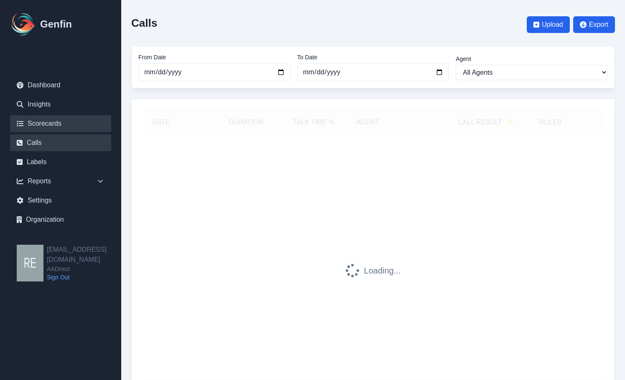
click at [47, 119] on link "Scorecards" at bounding box center [60, 123] width 101 height 17
